Goal: Book appointment/travel/reservation

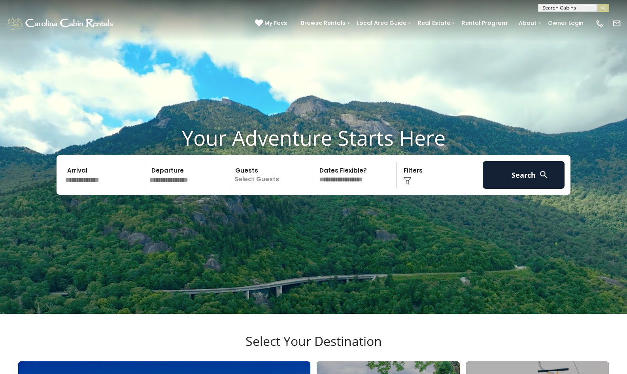
click at [99, 189] on input "text" at bounding box center [103, 175] width 82 height 28
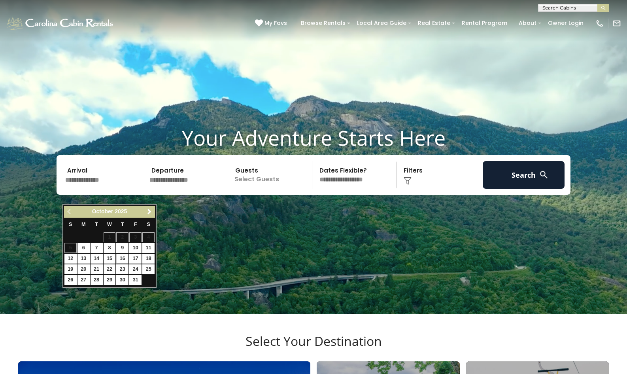
click at [125, 255] on link "16" at bounding box center [122, 259] width 12 height 10
type input "********"
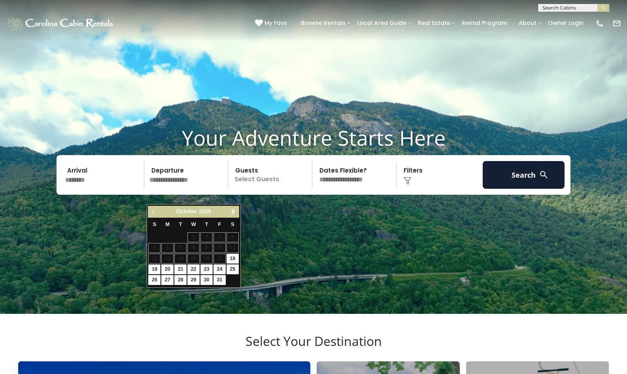
click at [154, 268] on link "19" at bounding box center [154, 269] width 12 height 10
type input "********"
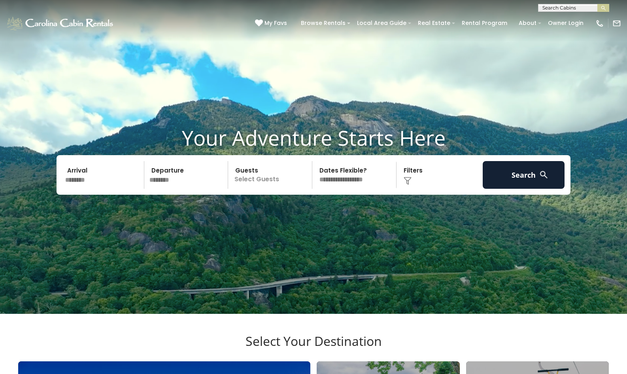
click at [270, 189] on p "Select Guests" at bounding box center [271, 175] width 81 height 28
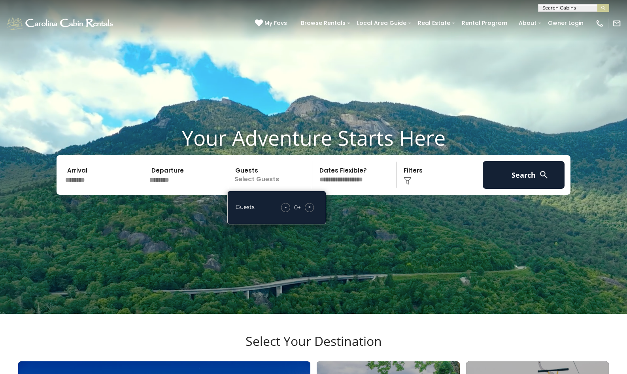
click at [312, 212] on div "+" at bounding box center [309, 207] width 9 height 9
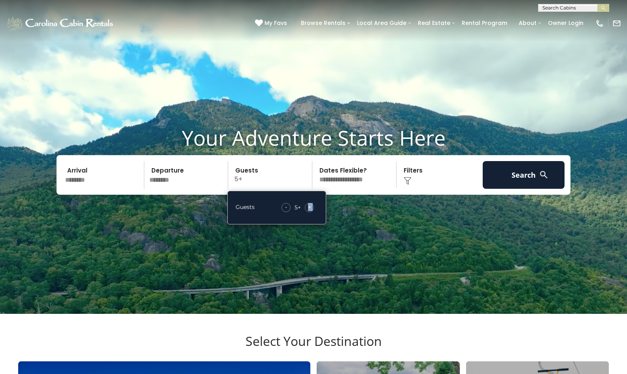
click at [405, 185] on img at bounding box center [408, 181] width 8 height 8
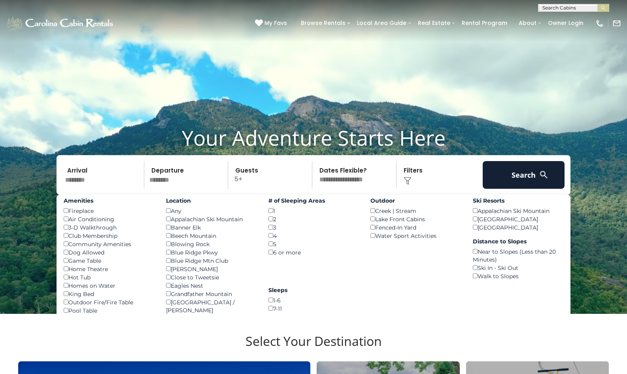
click at [170, 215] on div "Any ()" at bounding box center [211, 210] width 91 height 8
click at [169, 248] on div "Blowing Rock ()" at bounding box center [211, 244] width 91 height 8
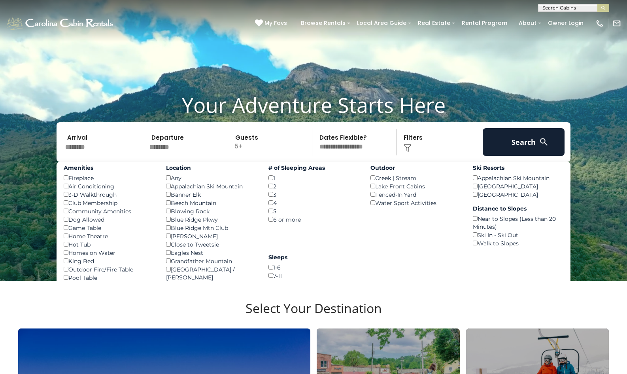
scroll to position [34, 0]
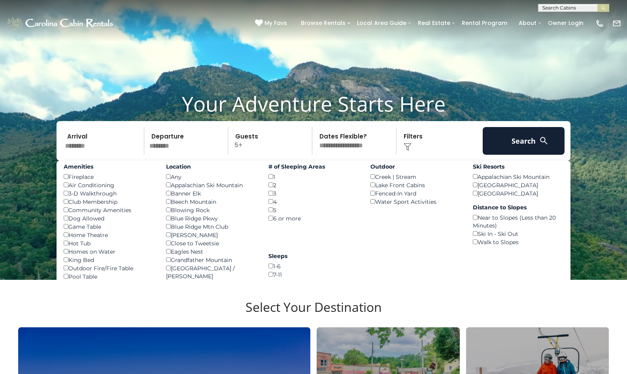
click at [170, 264] on div "Grandfather Mountain ()" at bounding box center [211, 260] width 91 height 8
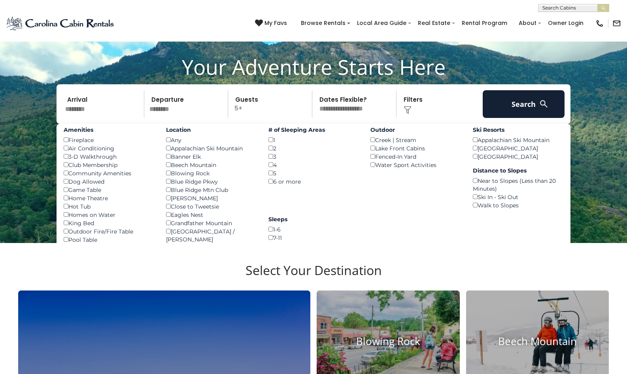
scroll to position [66, 0]
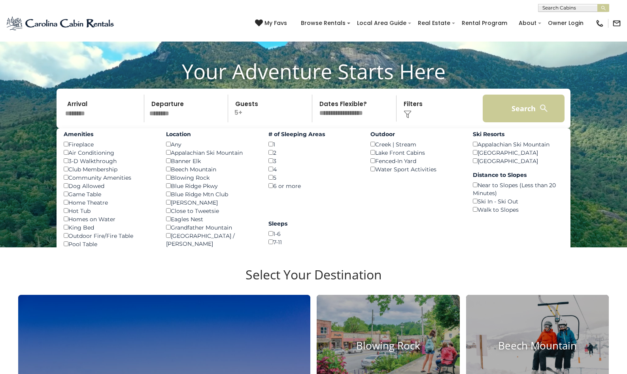
click at [513, 122] on button "Search" at bounding box center [524, 109] width 82 height 28
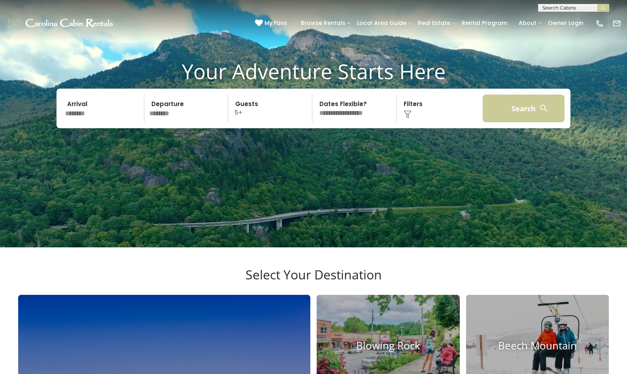
scroll to position [0, 0]
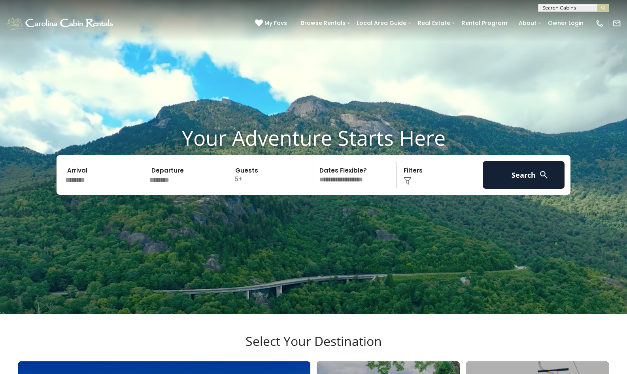
click at [403, 189] on div "Click to Choose" at bounding box center [440, 175] width 82 height 28
click at [409, 189] on div "Click to Choose" at bounding box center [440, 175] width 82 height 28
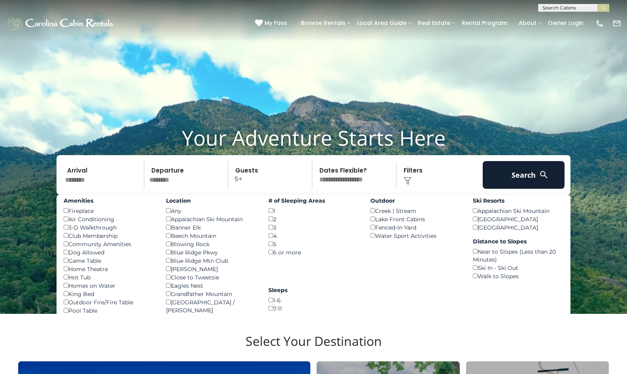
click at [169, 215] on div "Any ()" at bounding box center [211, 210] width 91 height 8
click at [535, 189] on button "Search" at bounding box center [524, 175] width 82 height 28
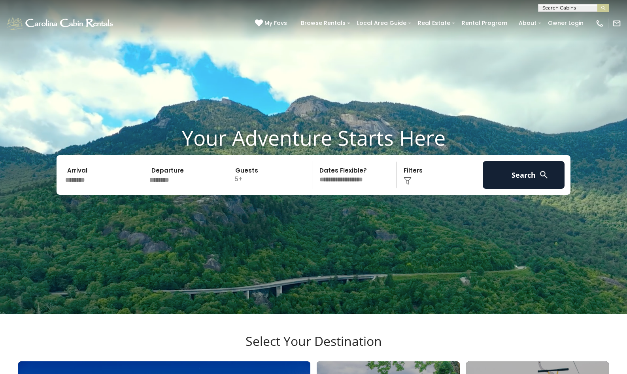
click at [409, 185] on img at bounding box center [408, 181] width 8 height 8
click at [407, 185] on img at bounding box center [408, 181] width 8 height 8
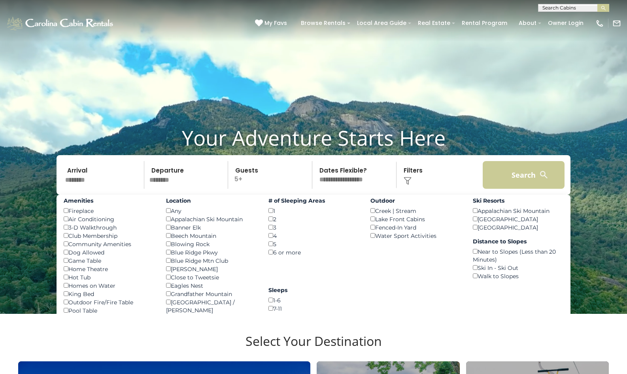
click at [523, 185] on button "Search" at bounding box center [524, 175] width 82 height 28
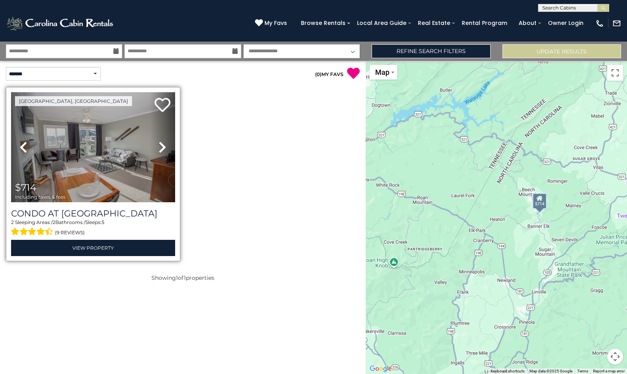
click at [163, 151] on icon at bounding box center [163, 147] width 8 height 13
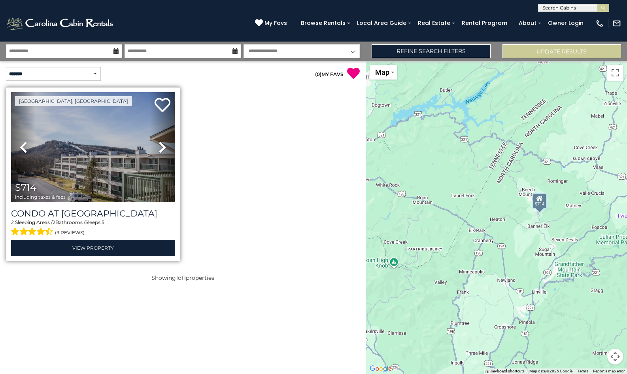
click at [163, 151] on icon at bounding box center [163, 147] width 8 height 13
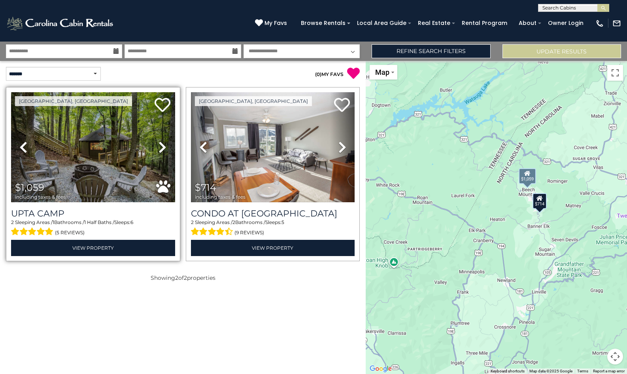
click at [162, 152] on icon at bounding box center [163, 147] width 8 height 13
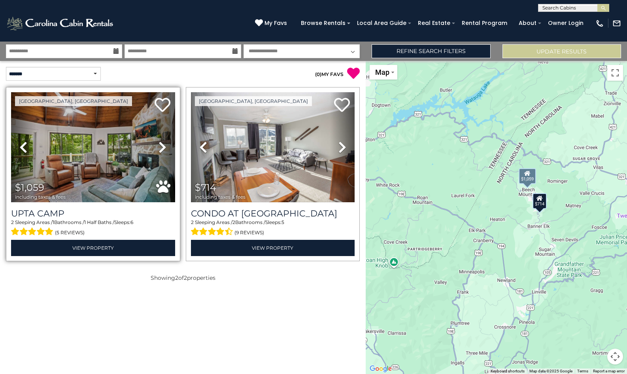
click at [162, 152] on icon at bounding box center [163, 147] width 8 height 13
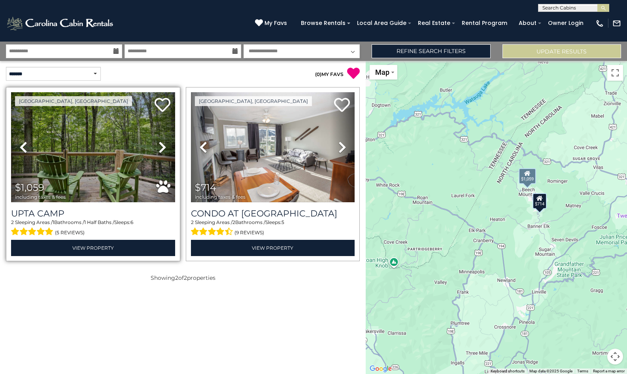
click at [162, 152] on icon at bounding box center [163, 147] width 8 height 13
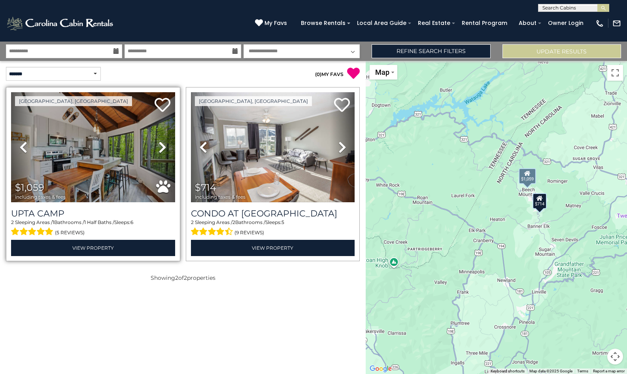
click at [162, 152] on icon at bounding box center [163, 147] width 8 height 13
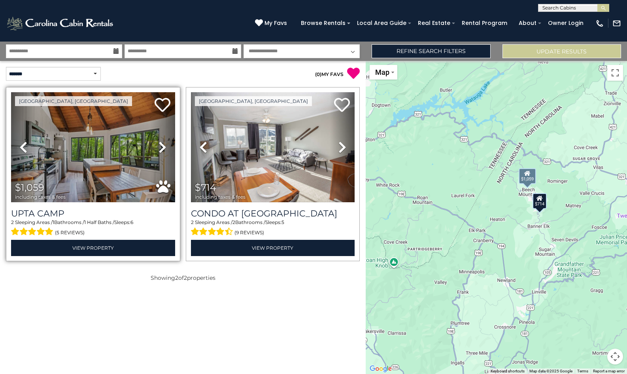
click at [162, 152] on icon at bounding box center [163, 147] width 8 height 13
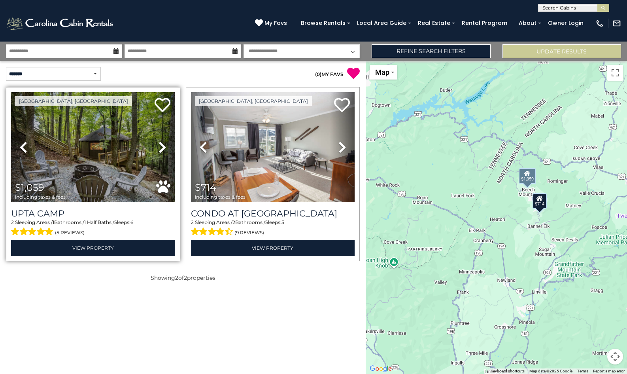
click at [162, 152] on icon at bounding box center [163, 147] width 8 height 13
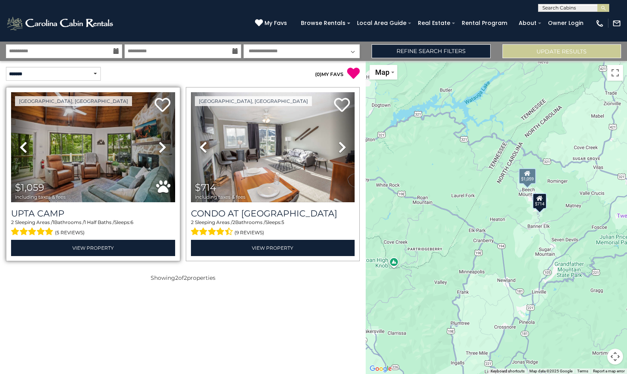
click at [162, 152] on icon at bounding box center [163, 147] width 8 height 13
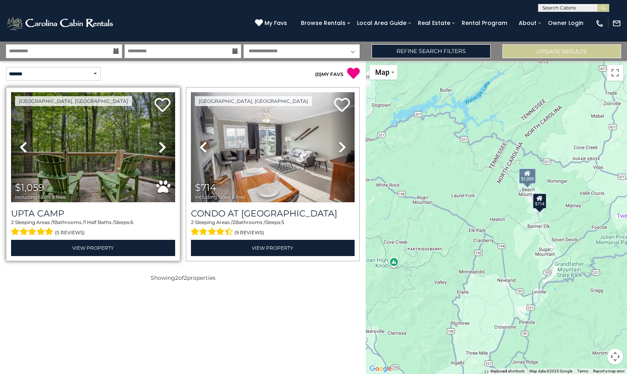
click at [162, 152] on icon at bounding box center [163, 147] width 8 height 13
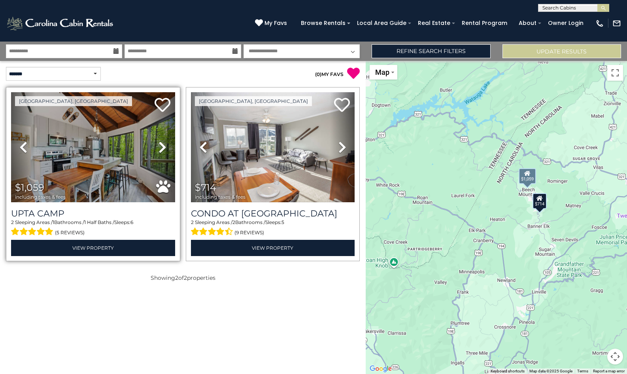
click at [85, 156] on img at bounding box center [93, 147] width 164 height 110
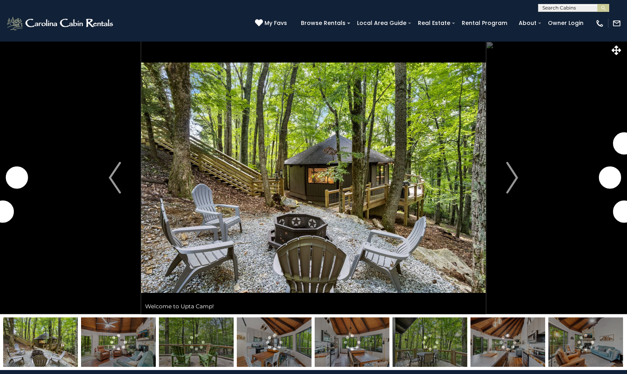
click at [512, 177] on img "Next" at bounding box center [512, 178] width 12 height 32
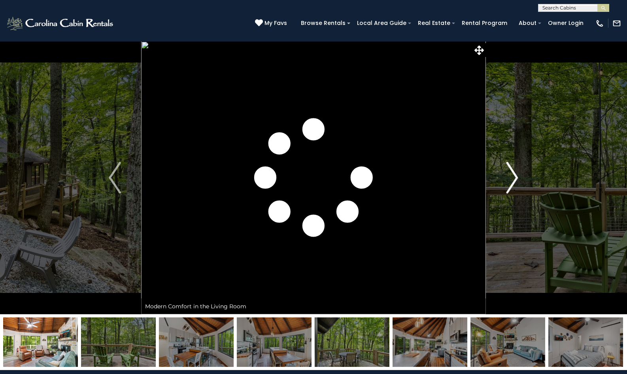
click at [514, 181] on img "Next" at bounding box center [512, 178] width 12 height 32
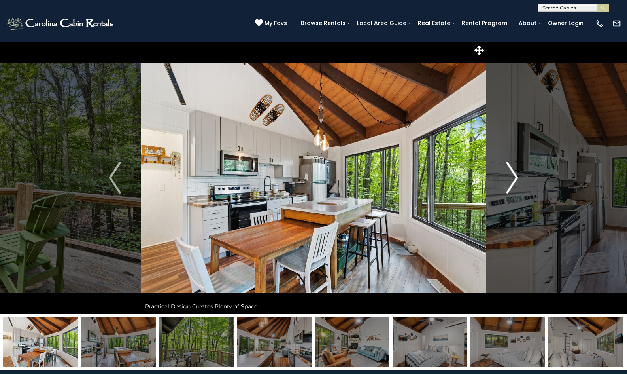
click at [514, 181] on img "Next" at bounding box center [512, 178] width 12 height 32
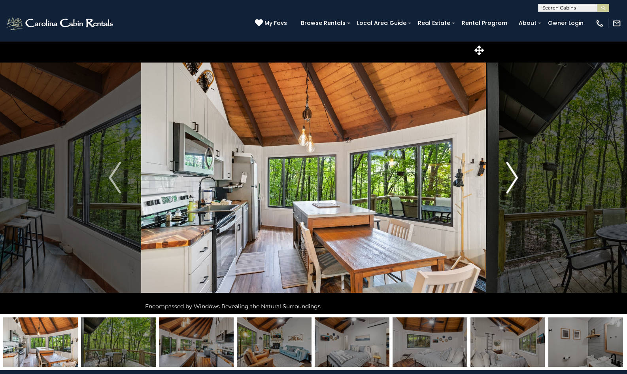
click at [514, 181] on img "Next" at bounding box center [512, 178] width 12 height 32
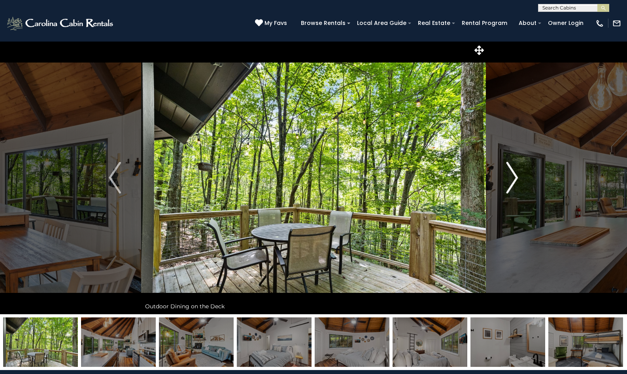
click at [514, 181] on img "Next" at bounding box center [512, 178] width 12 height 32
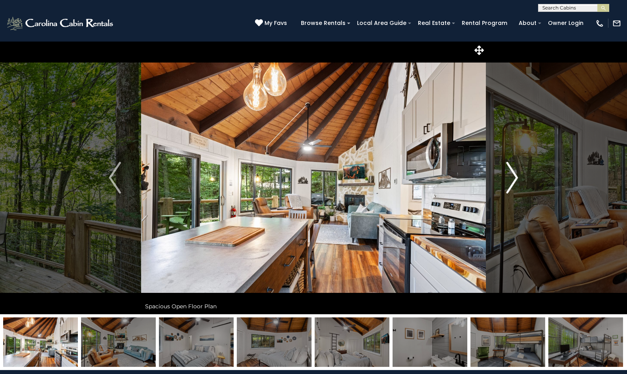
click at [514, 181] on img "Next" at bounding box center [512, 178] width 12 height 32
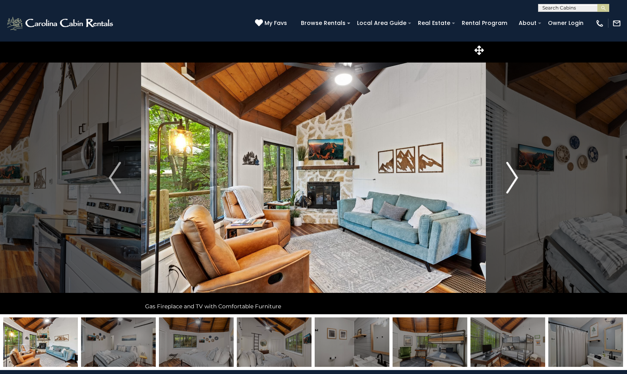
click at [514, 181] on img "Next" at bounding box center [512, 178] width 12 height 32
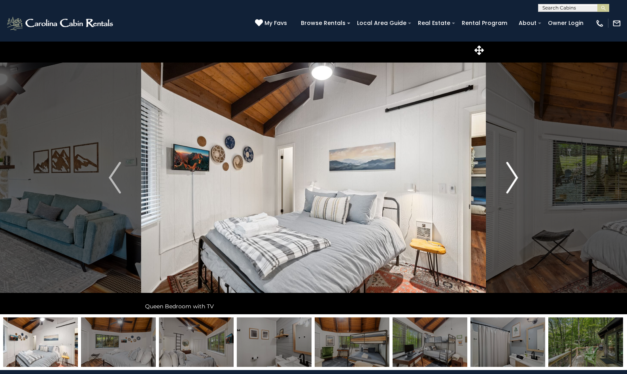
click at [514, 181] on img "Next" at bounding box center [512, 178] width 12 height 32
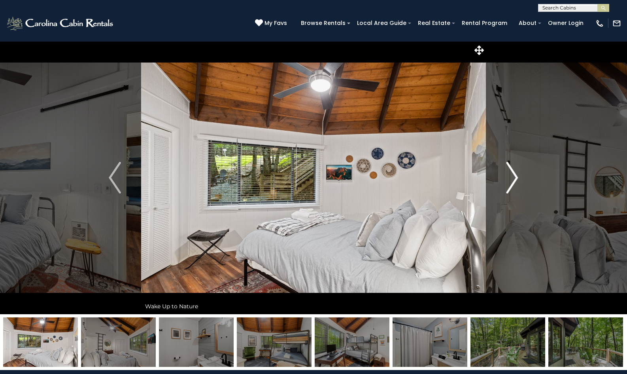
click at [514, 181] on img "Next" at bounding box center [512, 178] width 12 height 32
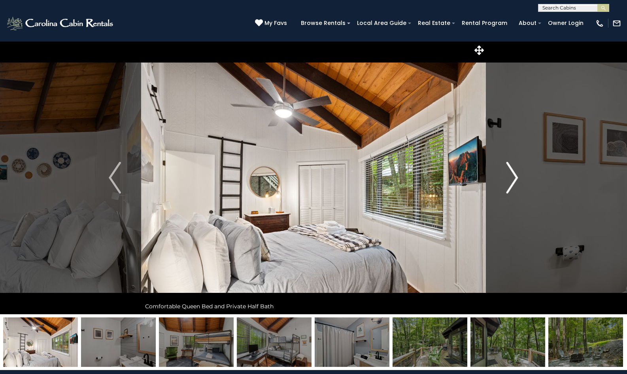
click at [514, 181] on img "Next" at bounding box center [512, 178] width 12 height 32
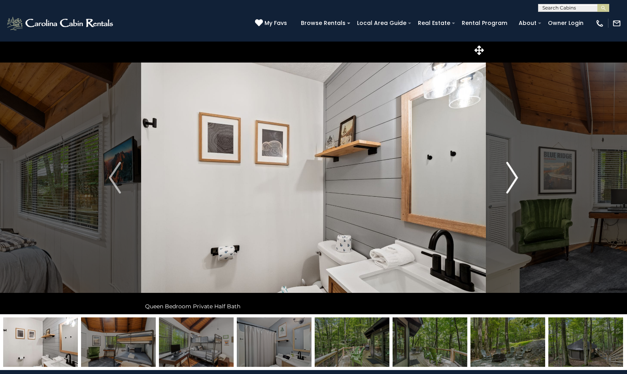
click at [514, 182] on img "Next" at bounding box center [512, 178] width 12 height 32
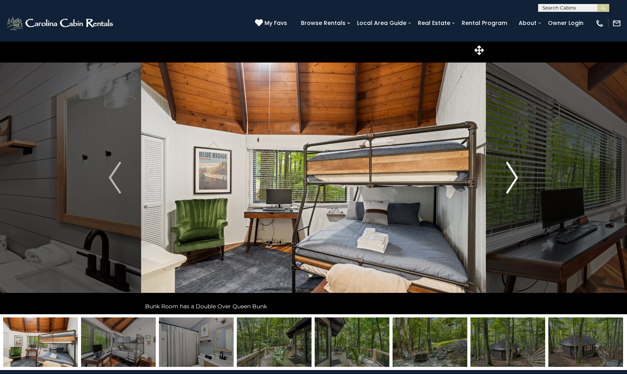
click at [514, 182] on img "Next" at bounding box center [512, 178] width 12 height 32
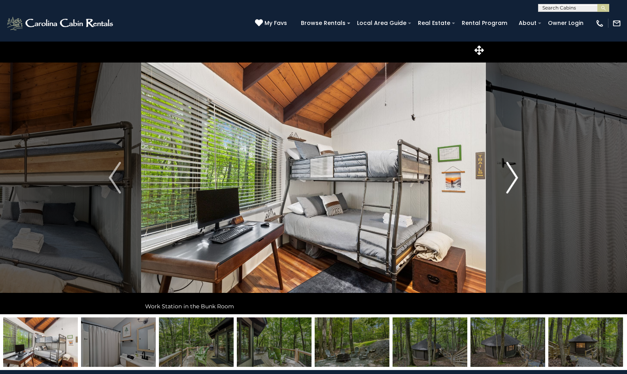
click at [514, 182] on img "Next" at bounding box center [512, 178] width 12 height 32
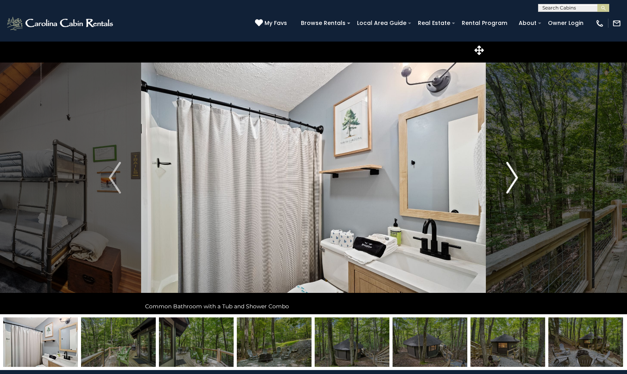
click at [514, 182] on img "Next" at bounding box center [512, 178] width 12 height 32
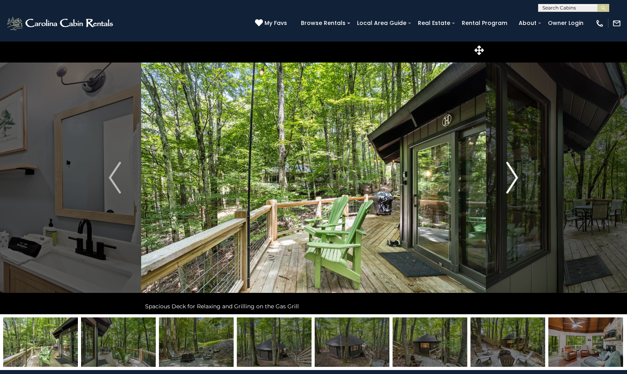
click at [514, 182] on img "Next" at bounding box center [512, 178] width 12 height 32
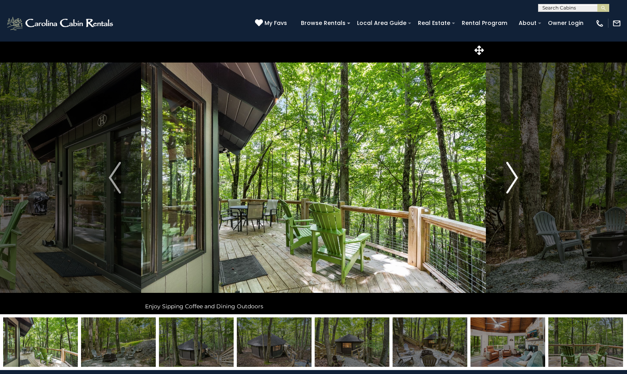
click at [514, 182] on img "Next" at bounding box center [512, 178] width 12 height 32
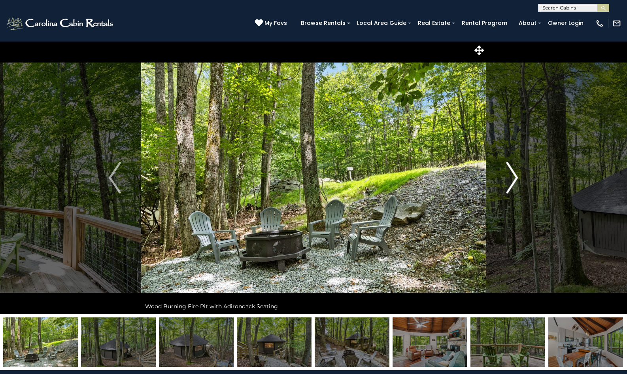
click at [513, 182] on img "Next" at bounding box center [512, 178] width 12 height 32
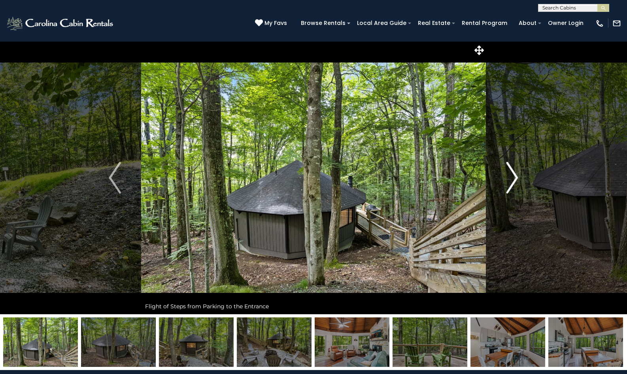
click at [513, 182] on img "Next" at bounding box center [512, 178] width 12 height 32
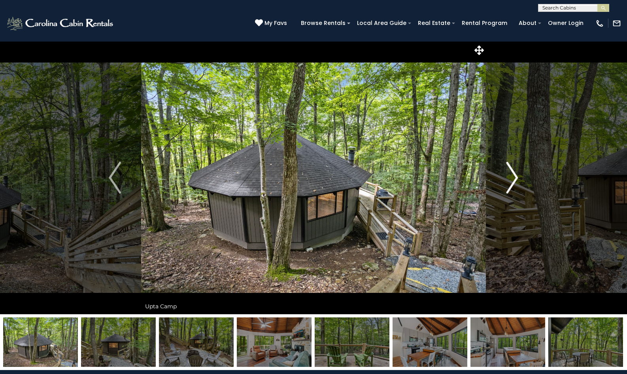
click at [513, 182] on img "Next" at bounding box center [512, 178] width 12 height 32
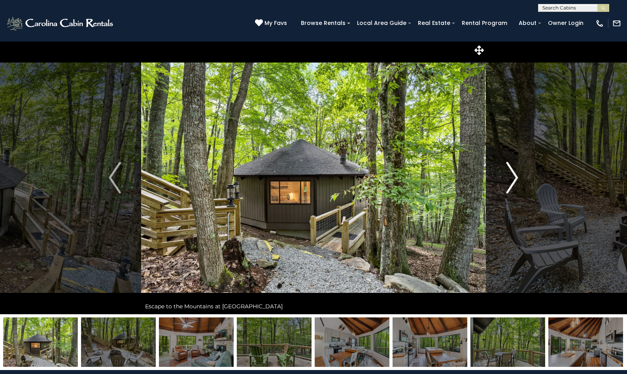
click at [513, 182] on img "Next" at bounding box center [512, 178] width 12 height 32
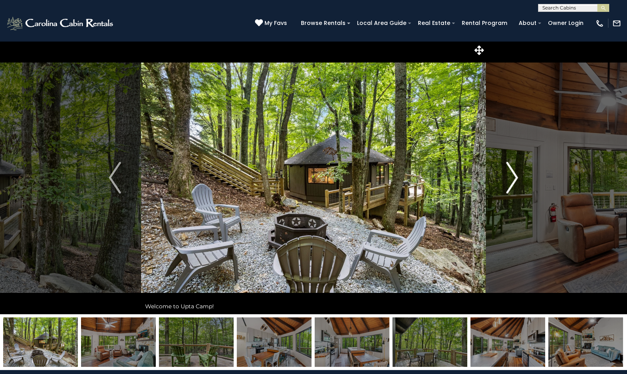
click at [513, 182] on img "Next" at bounding box center [512, 178] width 12 height 32
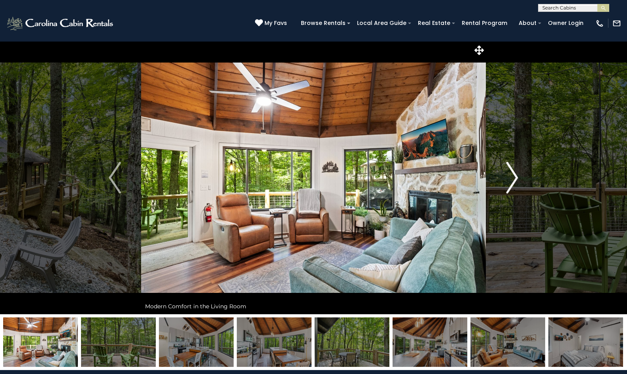
click at [513, 183] on img "Next" at bounding box center [512, 178] width 12 height 32
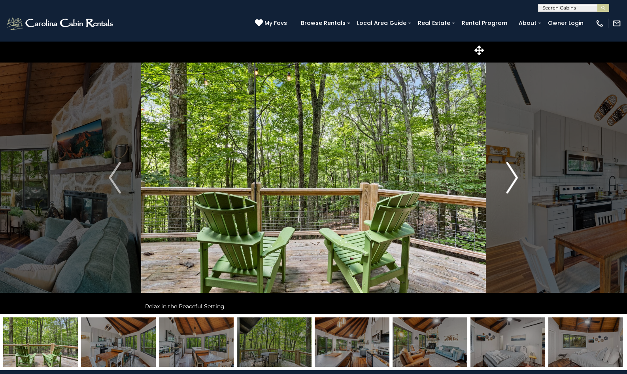
click at [513, 183] on img "Next" at bounding box center [512, 178] width 12 height 32
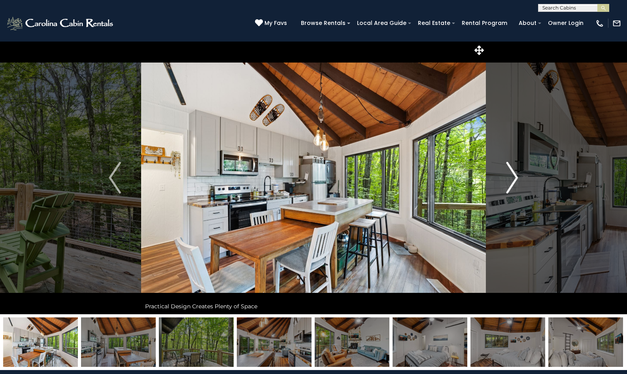
click at [513, 183] on img "Next" at bounding box center [512, 178] width 12 height 32
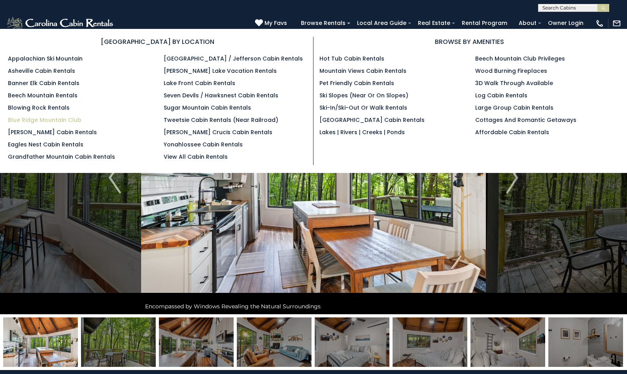
click at [23, 119] on link "Blue Ridge Mountain Club" at bounding box center [45, 120] width 74 height 8
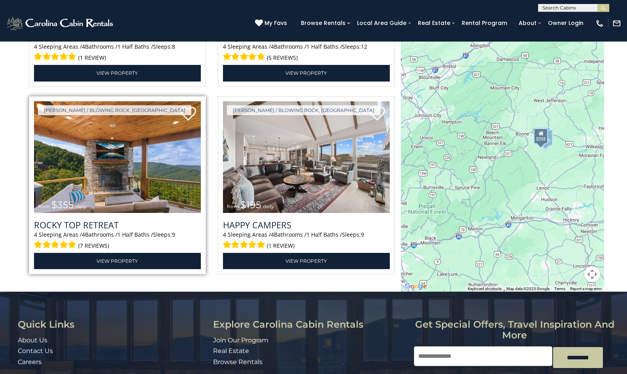
scroll to position [1829, 0]
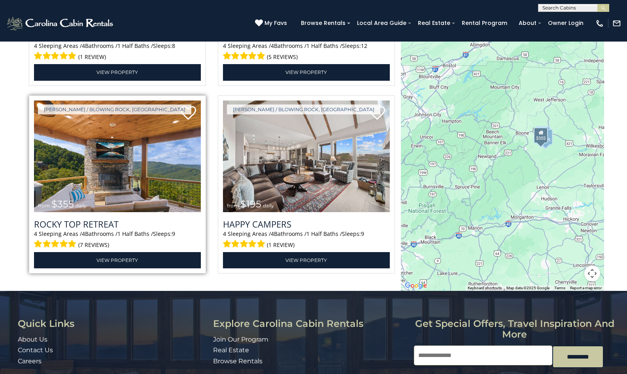
click at [190, 171] on img at bounding box center [117, 156] width 167 height 112
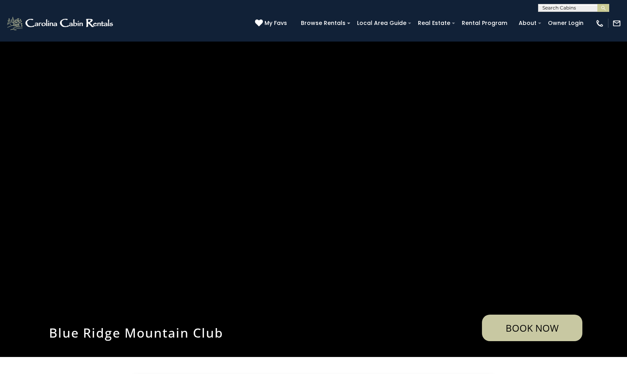
scroll to position [0, 0]
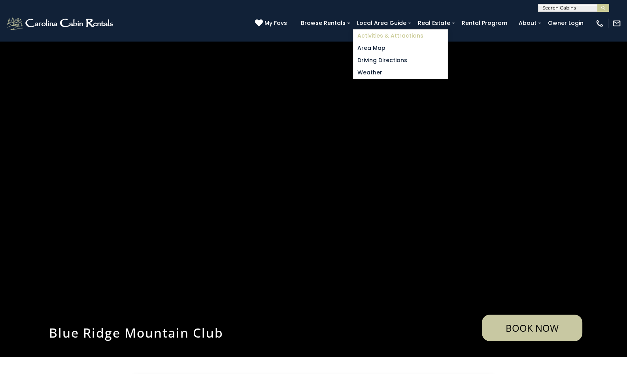
click at [397, 35] on link "Activities & Attractions" at bounding box center [401, 36] width 94 height 12
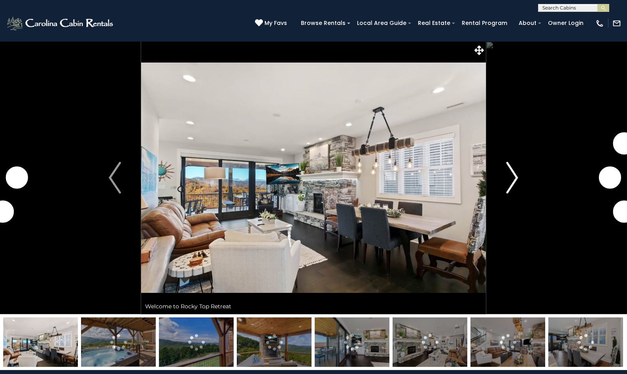
click at [520, 177] on button "Next" at bounding box center [512, 177] width 53 height 273
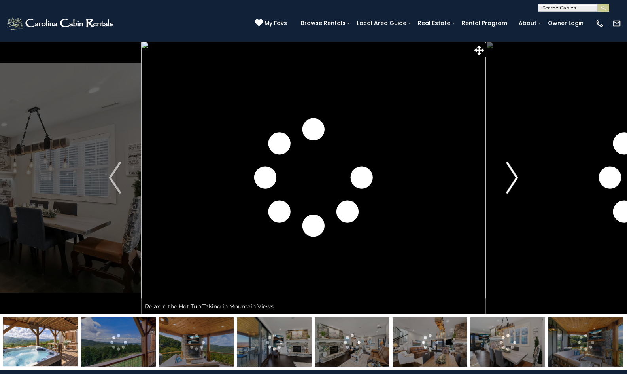
click at [516, 177] on img "Next" at bounding box center [512, 178] width 12 height 32
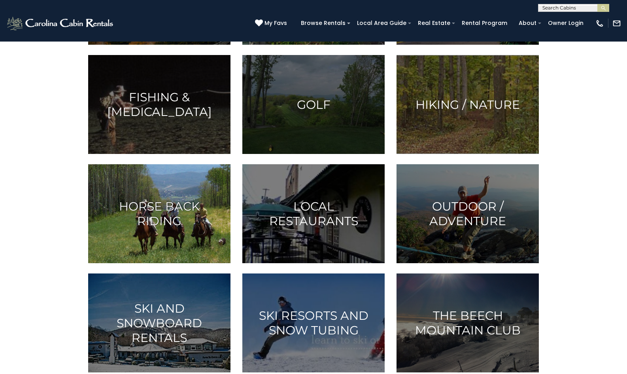
scroll to position [311, 0]
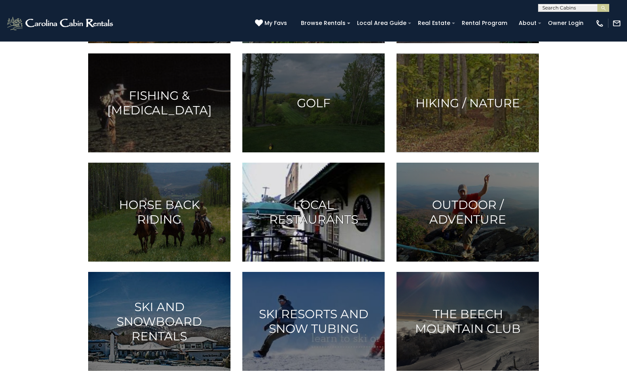
click at [312, 219] on h3 "Local Restaurants" at bounding box center [313, 211] width 123 height 29
